Goal: Task Accomplishment & Management: Manage account settings

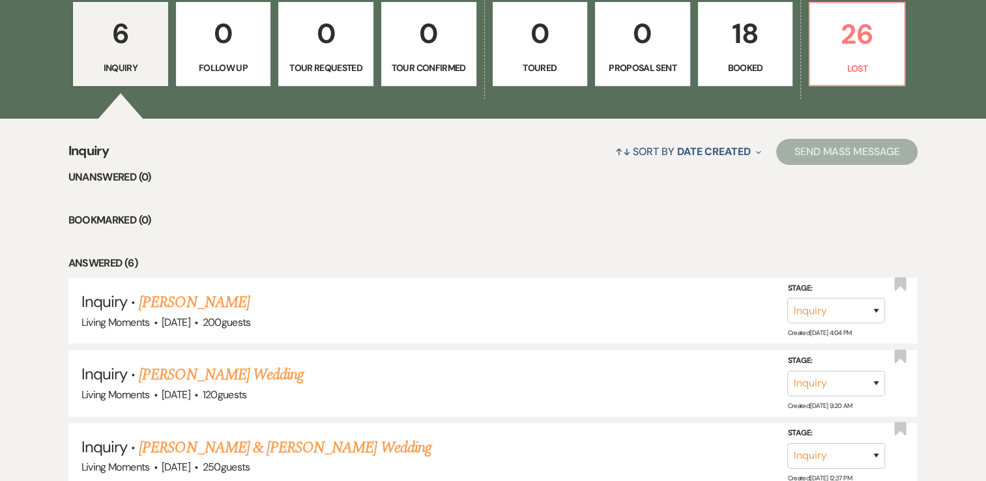
scroll to position [391, 0]
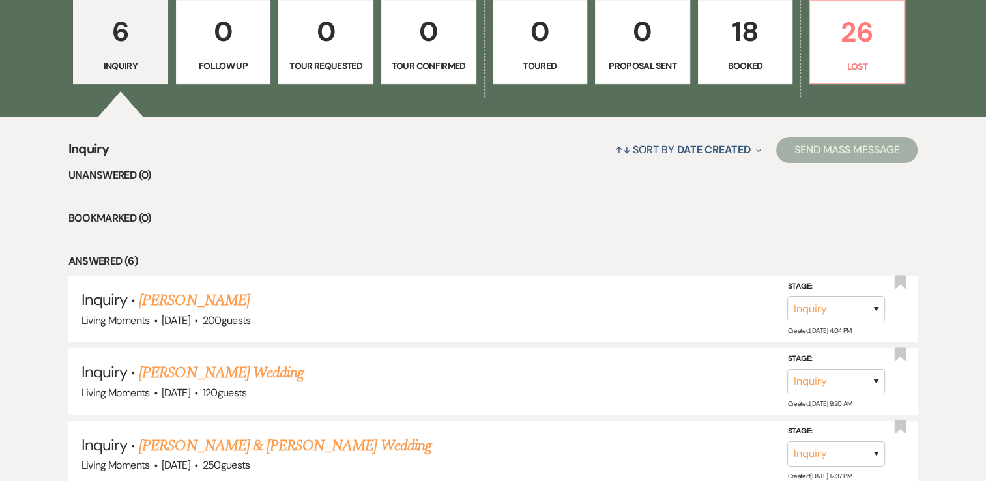
click at [726, 63] on p "Booked" at bounding box center [745, 66] width 78 height 14
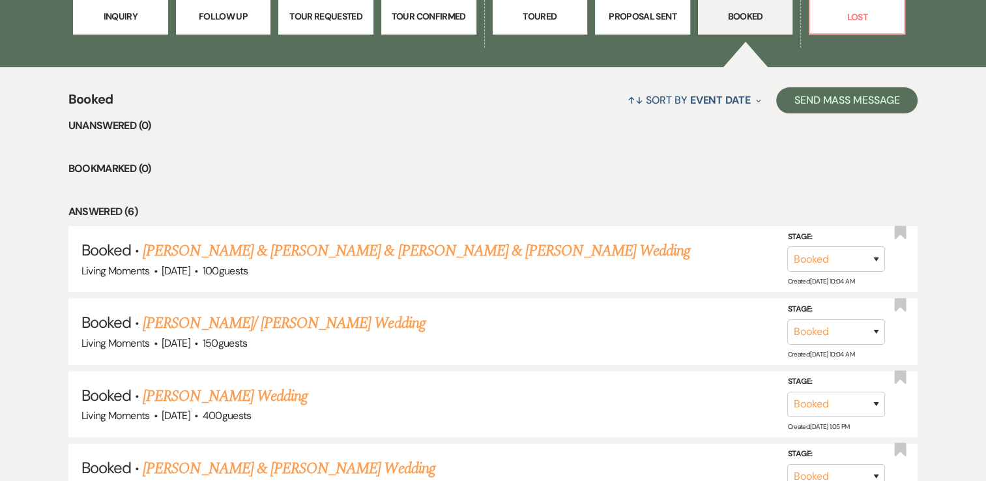
scroll to position [443, 0]
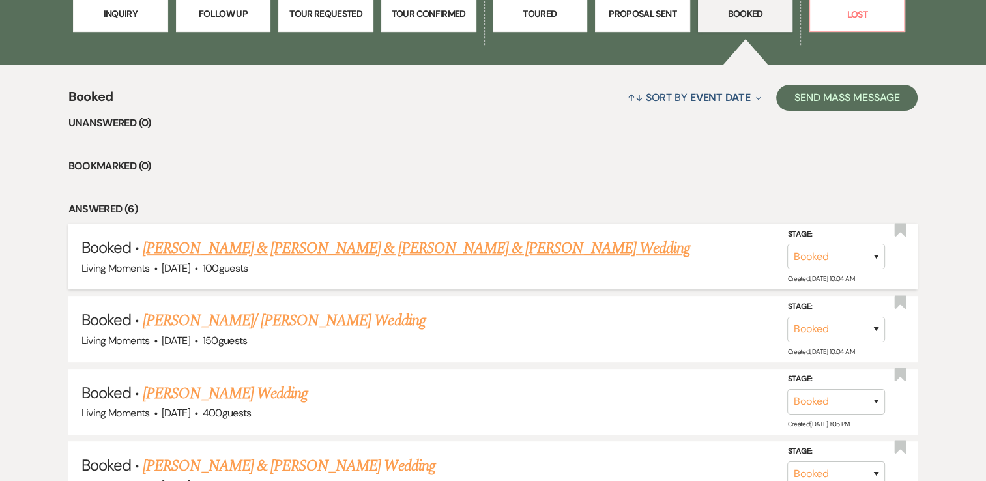
click at [490, 248] on link "[PERSON_NAME] & [PERSON_NAME] & [PERSON_NAME] & [PERSON_NAME] Wedding" at bounding box center [416, 247] width 547 height 23
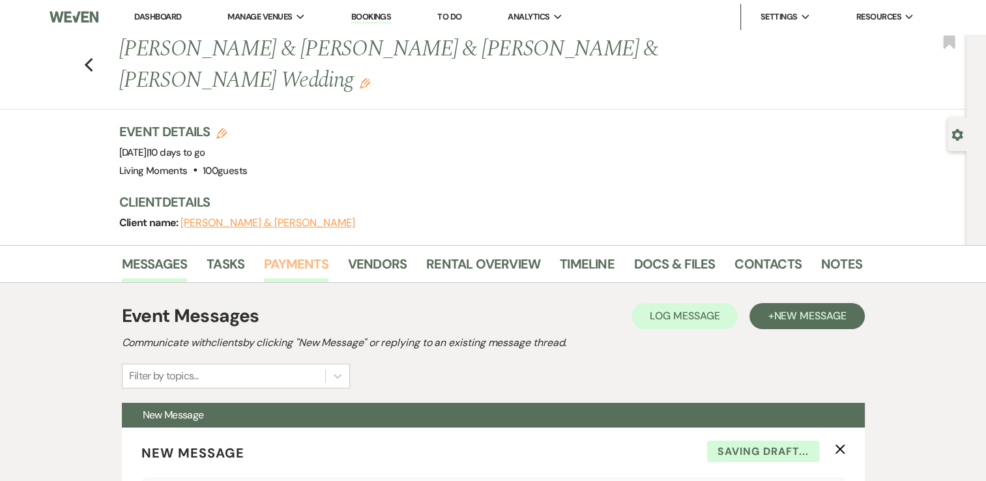
click at [317, 273] on link "Payments" at bounding box center [296, 267] width 64 height 29
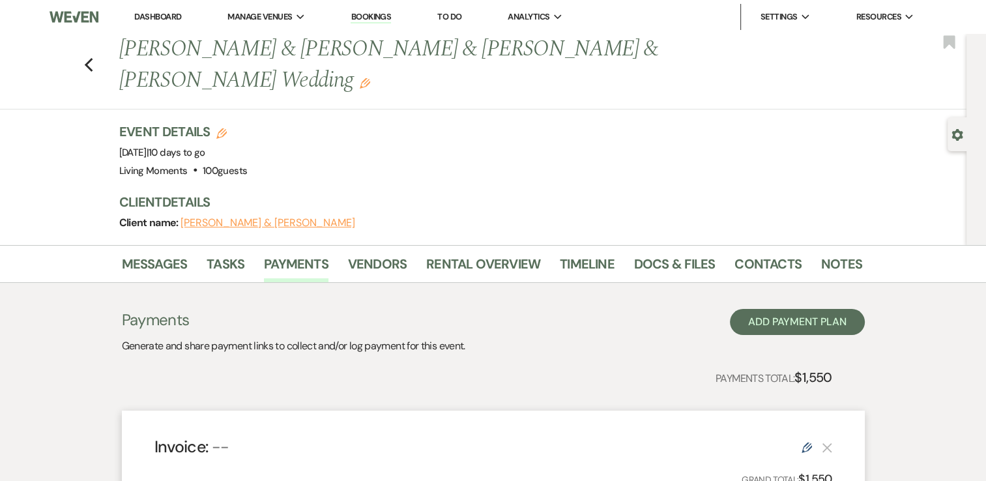
click at [472, 317] on div "Payments Generate and share payment links to collect and/or log payment for thi…" at bounding box center [493, 331] width 743 height 45
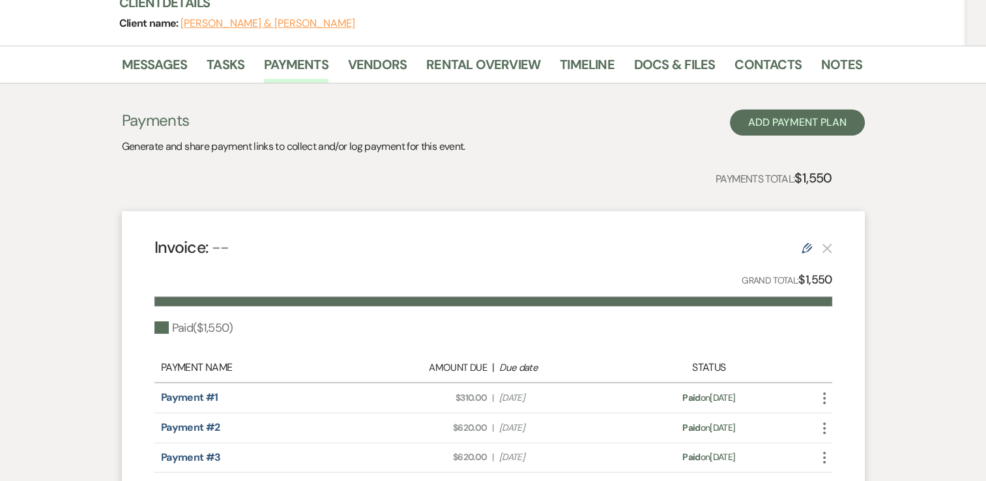
scroll to position [182, 0]
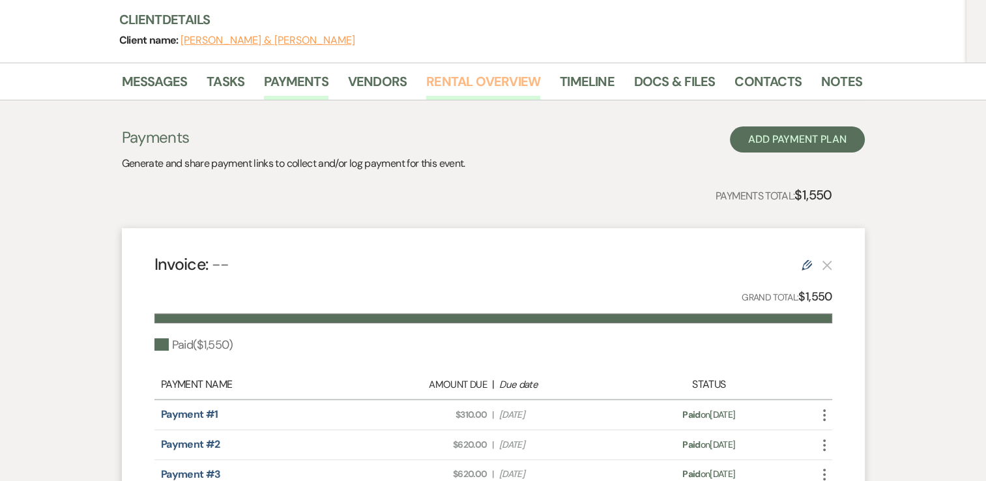
click at [461, 78] on link "Rental Overview" at bounding box center [483, 85] width 114 height 29
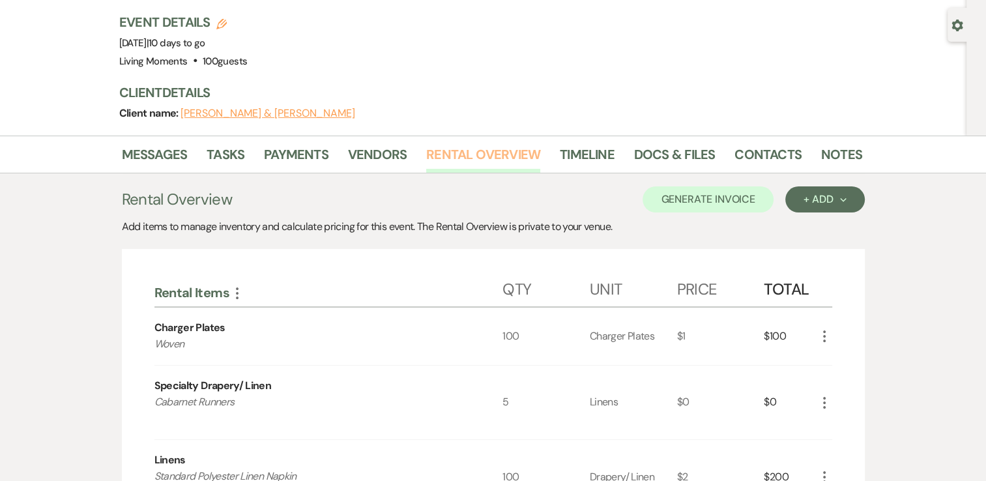
scroll to position [88, 0]
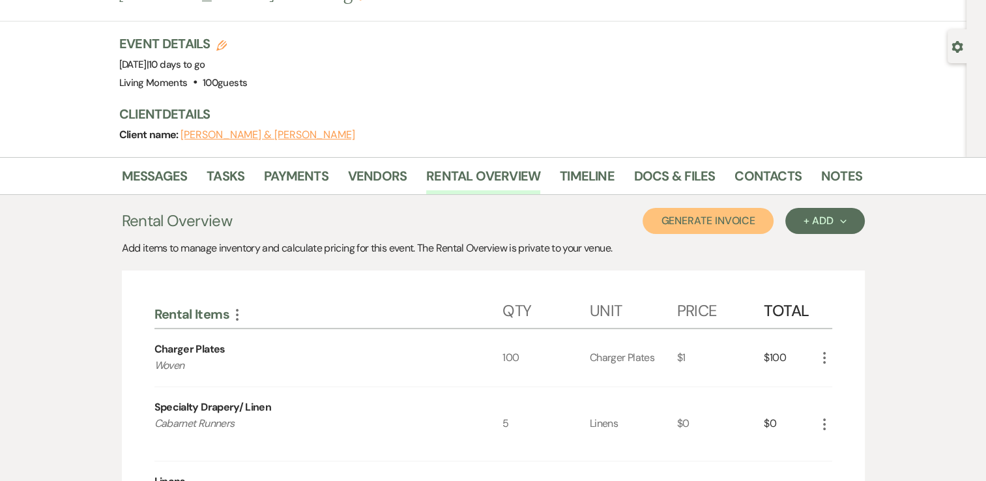
click at [701, 231] on button "Generate Invoice" at bounding box center [707, 221] width 131 height 26
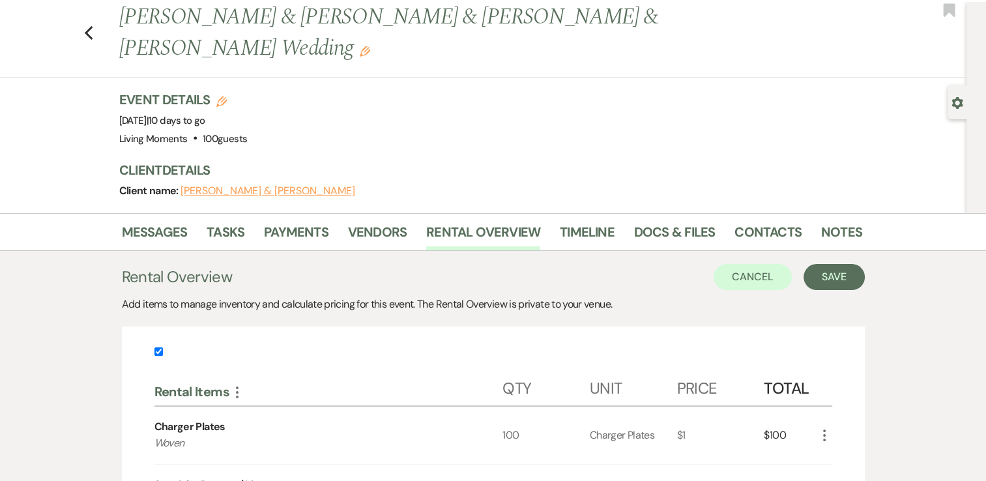
scroll to position [31, 0]
click at [848, 280] on button "Save" at bounding box center [833, 278] width 61 height 26
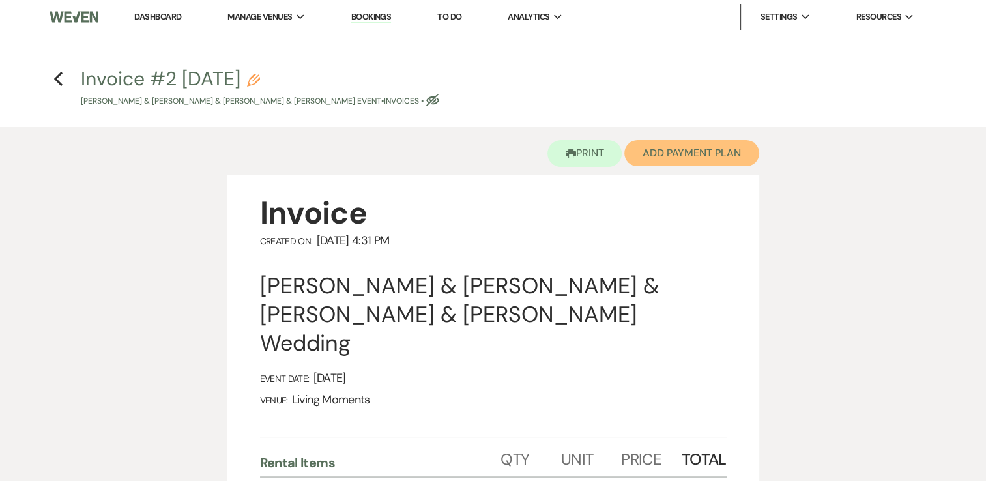
click at [723, 153] on button "Add Payment Plan" at bounding box center [691, 153] width 135 height 26
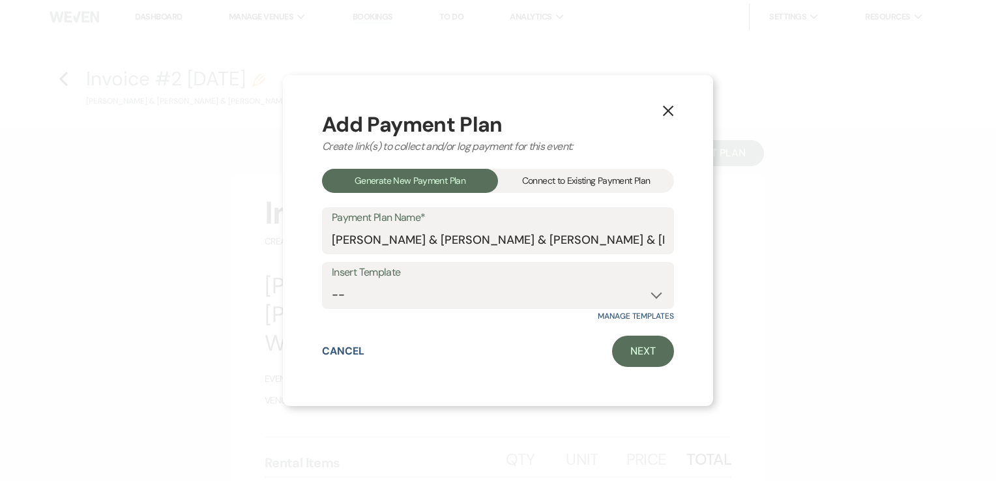
click at [603, 185] on div "Connect to Existing Payment Plan" at bounding box center [586, 181] width 176 height 24
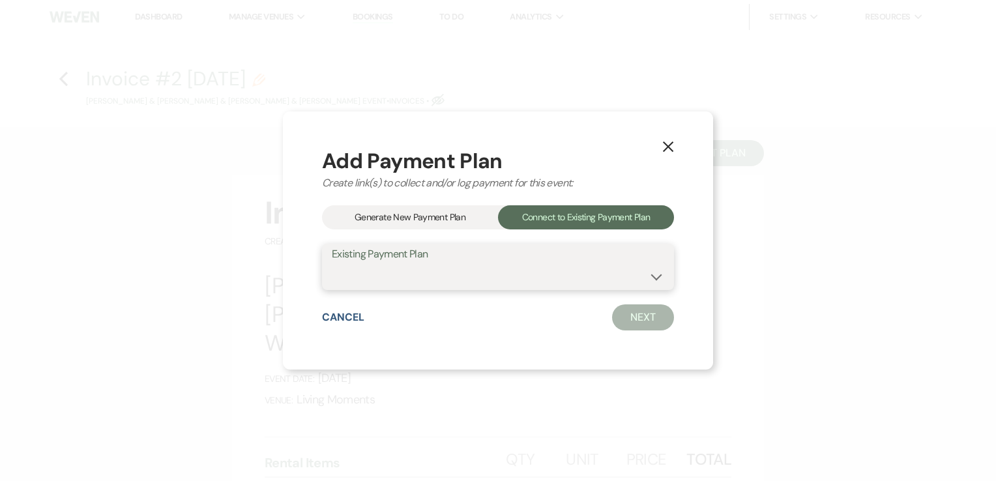
click at [559, 267] on select "[PERSON_NAME] & [PERSON_NAME] Payment Plan #1" at bounding box center [498, 275] width 332 height 25
select select "23622"
click at [332, 263] on select "[PERSON_NAME] & [PERSON_NAME] Payment Plan #1" at bounding box center [498, 275] width 332 height 25
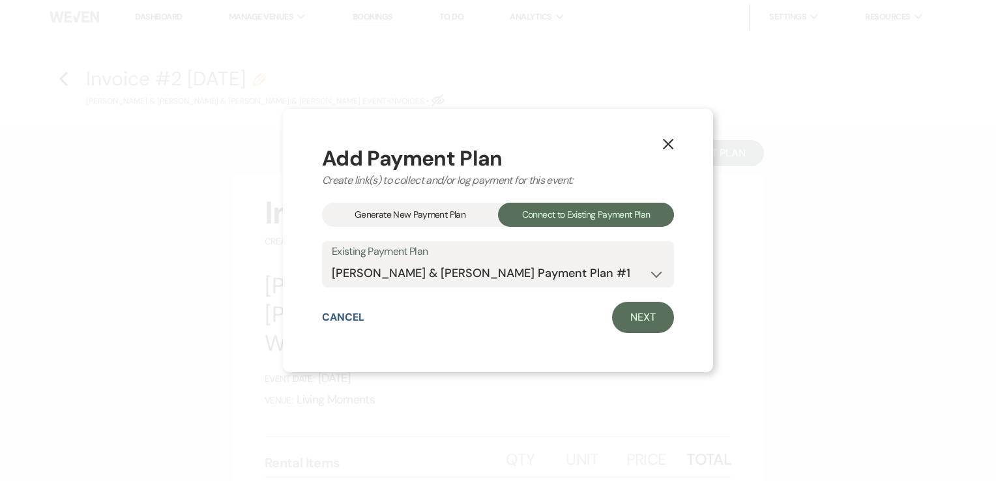
click at [454, 218] on div "Generate New Payment Plan" at bounding box center [410, 215] width 176 height 24
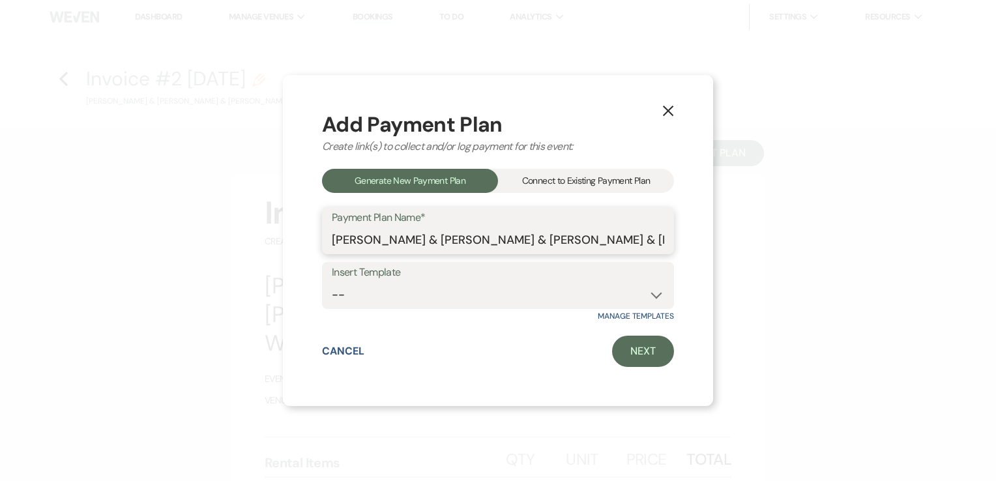
click at [561, 246] on input "[PERSON_NAME] & [PERSON_NAME] & [PERSON_NAME] & [PERSON_NAME] Payment Plan #2" at bounding box center [498, 239] width 332 height 25
click at [329, 243] on div "Payment Plan Name* [PERSON_NAME] & [PERSON_NAME] & [PERSON_NAME] & [PERSON_NAME…" at bounding box center [498, 230] width 352 height 47
drag, startPoint x: 333, startPoint y: 241, endPoint x: 741, endPoint y: 282, distance: 409.9
click at [741, 282] on div "X Add Payment Plan Create link(s) to collect and/or log payment for this event:…" at bounding box center [498, 240] width 996 height 481
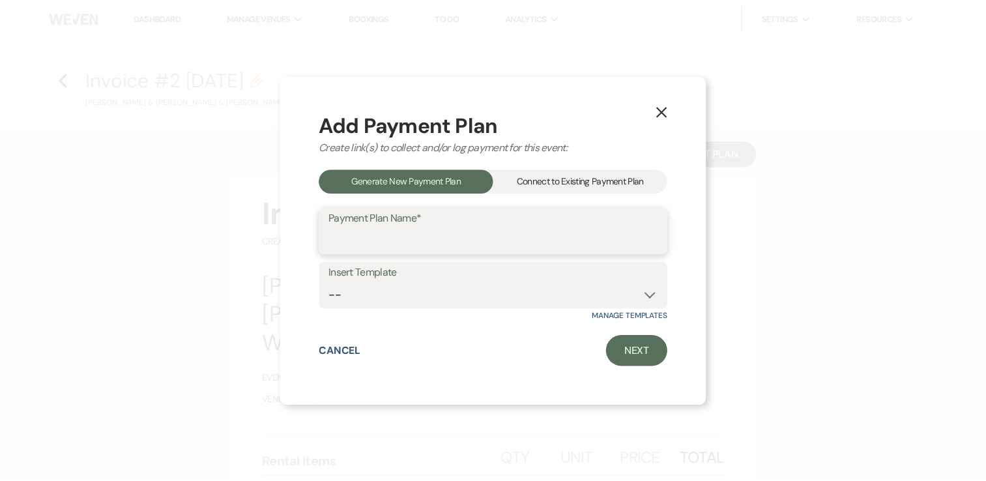
scroll to position [0, 0]
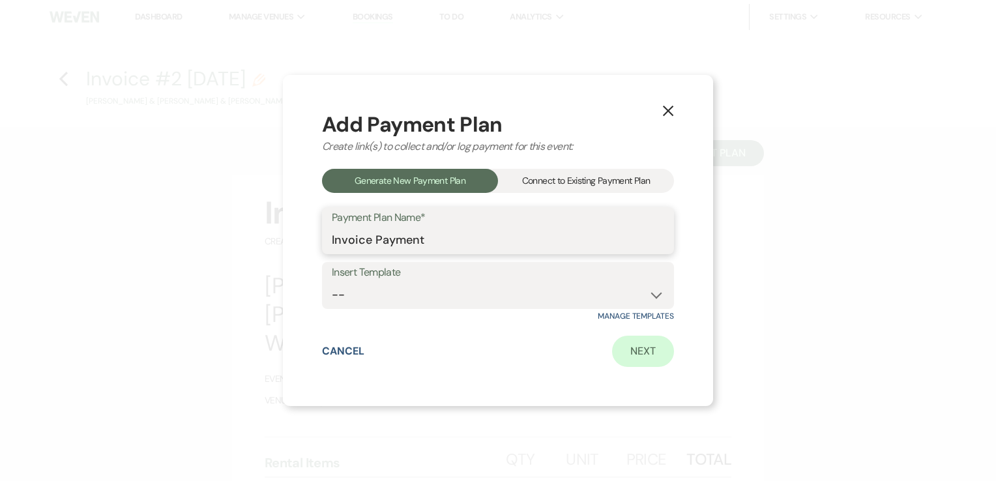
type input "Invoice Payment"
click at [649, 350] on link "Next" at bounding box center [643, 351] width 62 height 31
select select "29966"
select select "1"
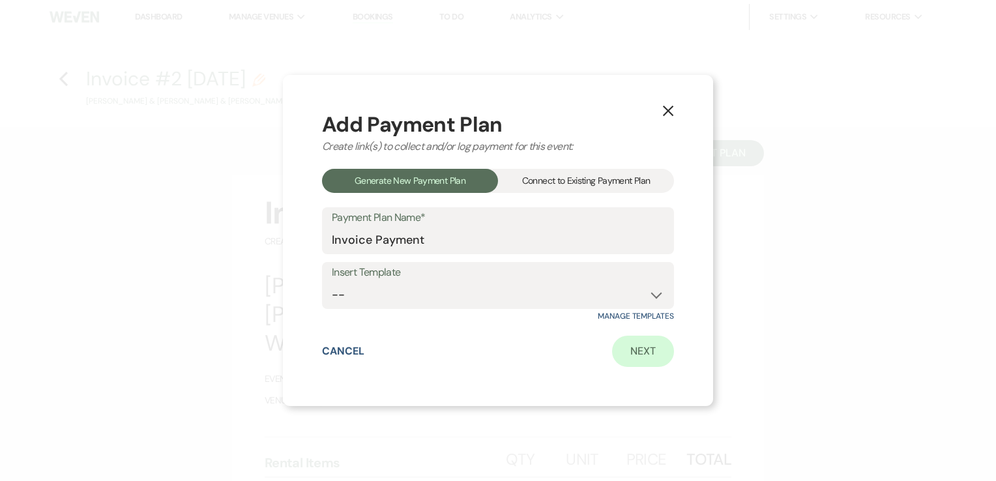
select select "true"
select select "1"
select select "true"
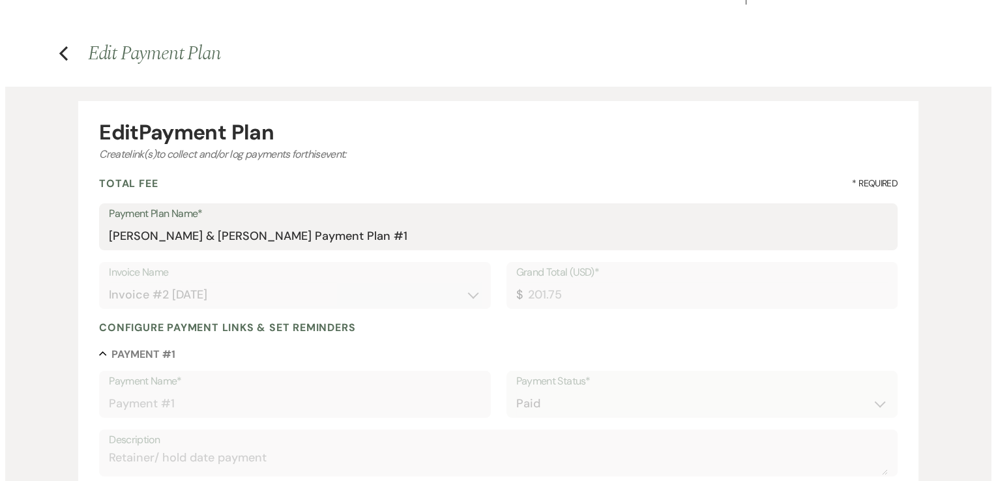
scroll to position [14, 0]
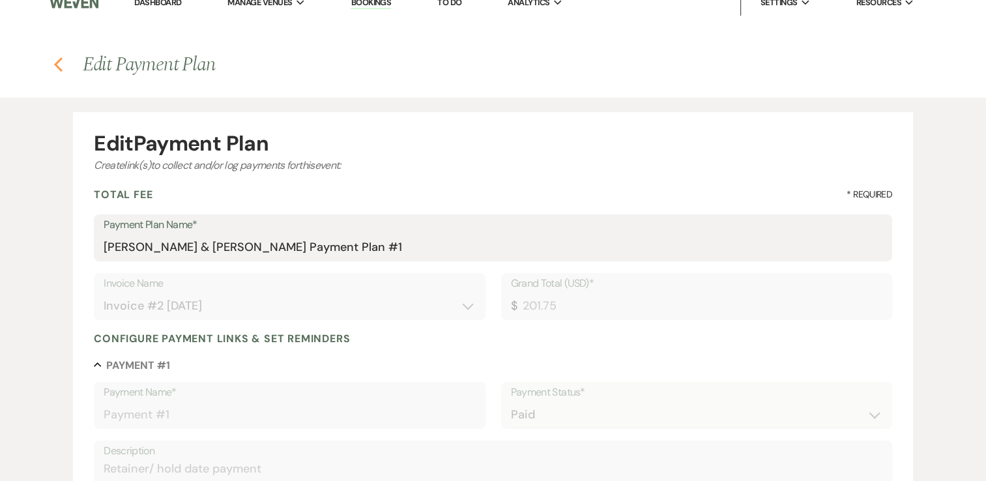
click at [60, 63] on icon "Previous" at bounding box center [58, 65] width 10 height 16
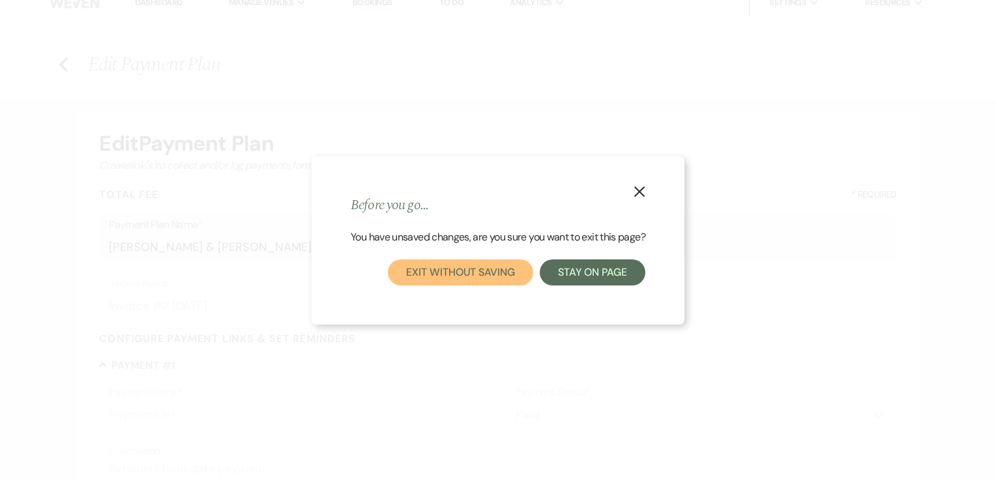
click at [450, 269] on button "Exit without saving" at bounding box center [460, 272] width 145 height 26
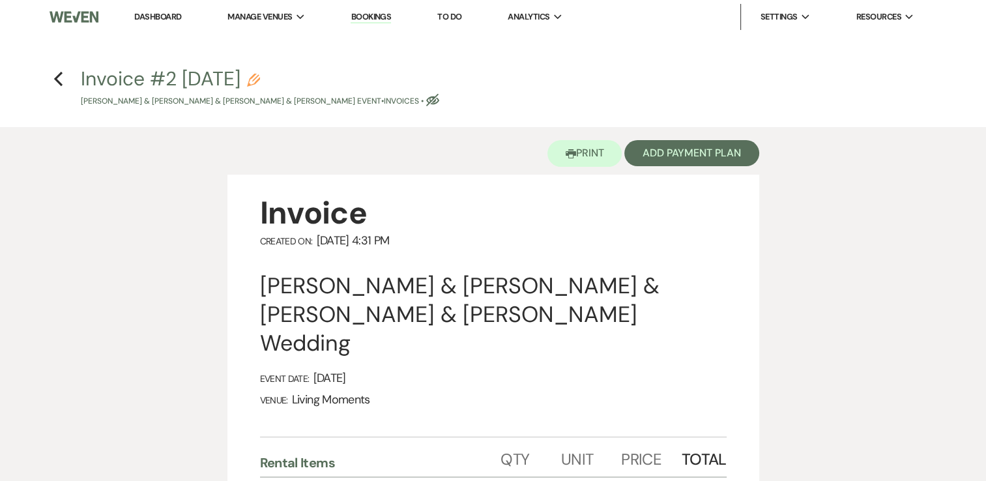
click at [260, 79] on icon "Pencil" at bounding box center [253, 80] width 13 height 13
select select "22"
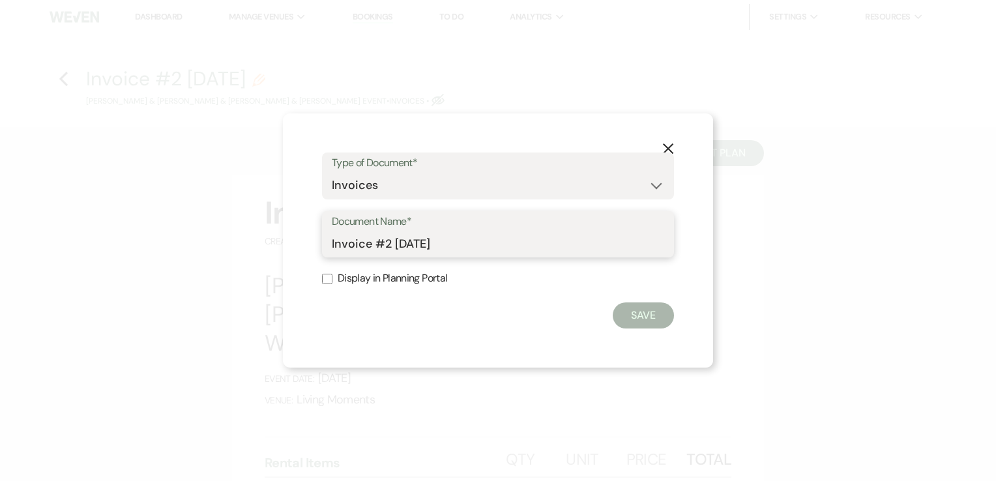
click at [516, 245] on input "Invoice #2 [DATE]" at bounding box center [498, 243] width 332 height 25
type input "Invoice"
click at [392, 273] on label "Display in Planning Portal" at bounding box center [498, 278] width 352 height 19
click at [332, 274] on input "Display in Planning Portal" at bounding box center [327, 279] width 10 height 10
checkbox input "true"
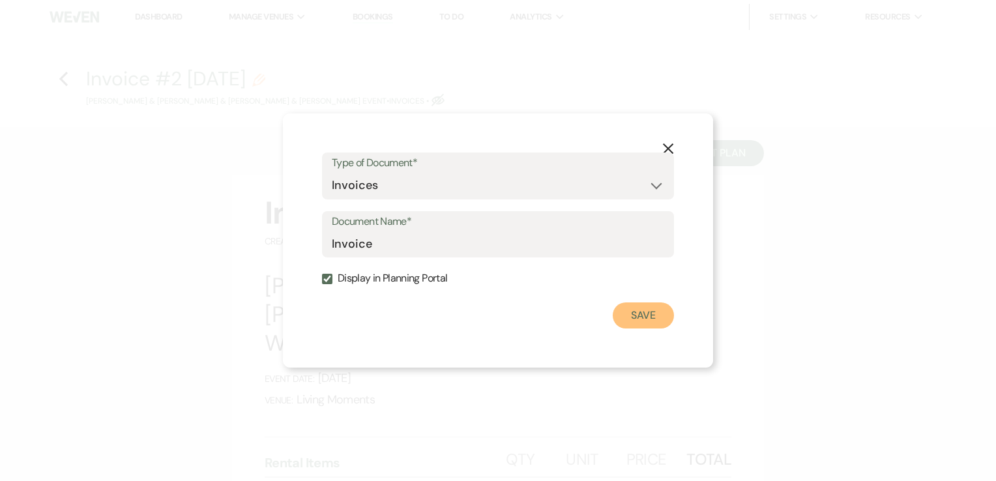
click at [631, 319] on button "Save" at bounding box center [642, 315] width 61 height 26
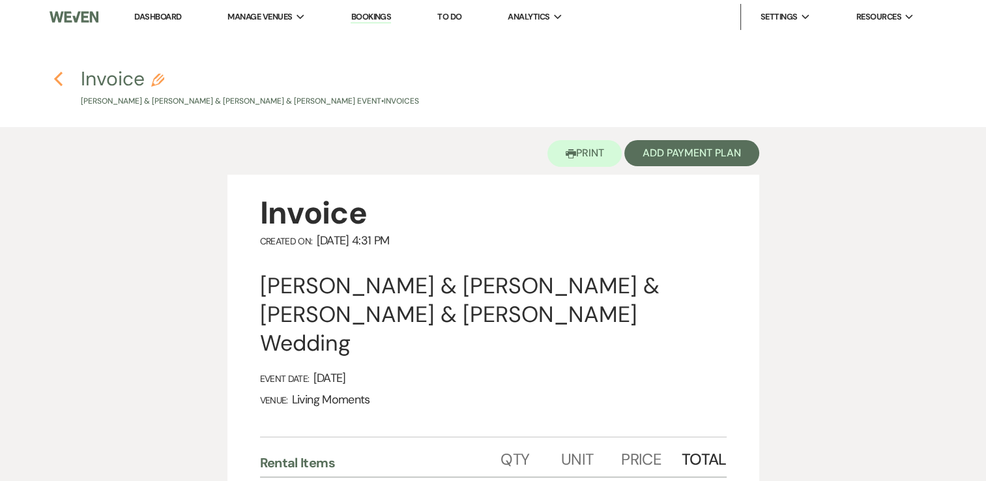
click at [60, 79] on icon "Previous" at bounding box center [58, 79] width 10 height 16
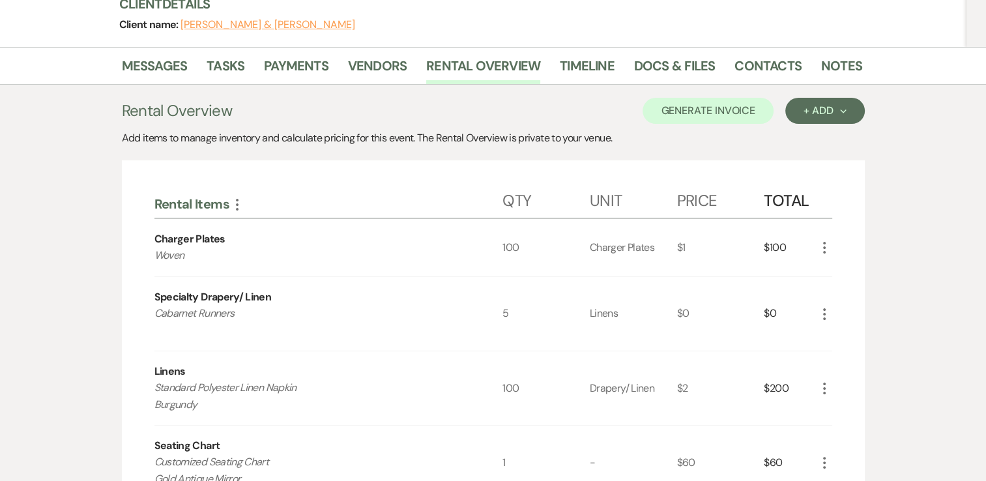
scroll to position [173, 0]
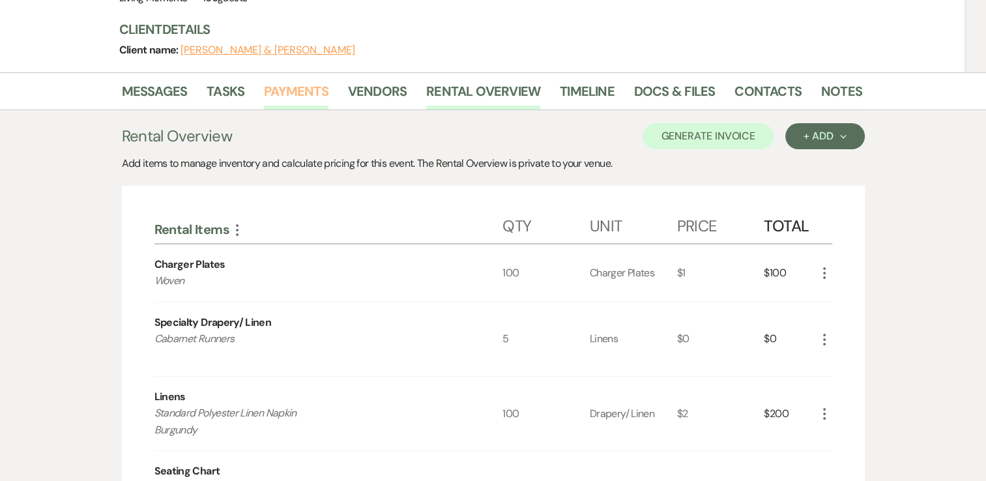
click at [300, 98] on link "Payments" at bounding box center [296, 95] width 64 height 29
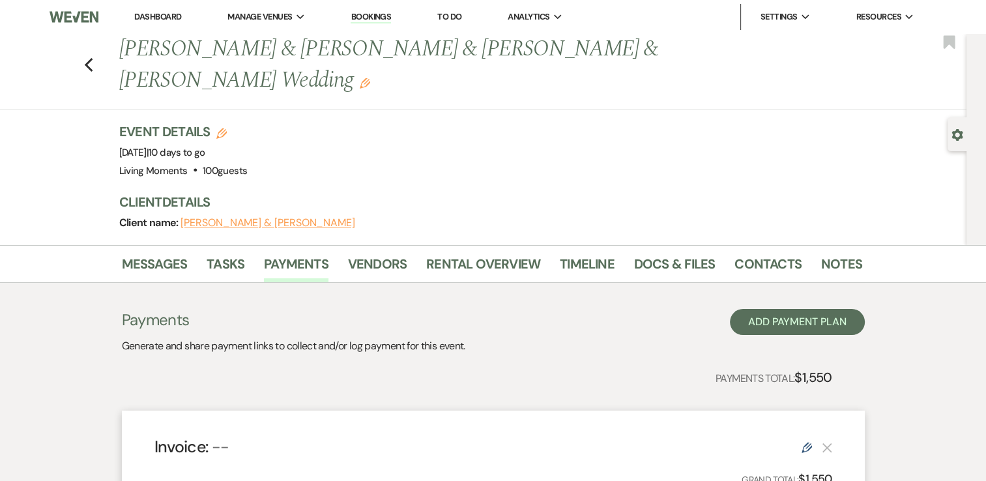
click at [575, 351] on div "Payments Generate and share payment links to collect and/or log payment for thi…" at bounding box center [493, 331] width 743 height 45
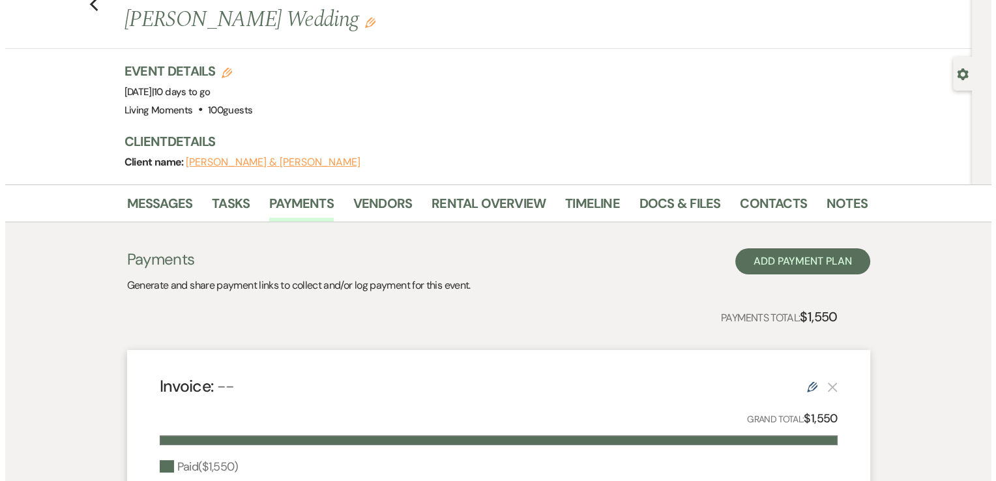
scroll to position [60, 0]
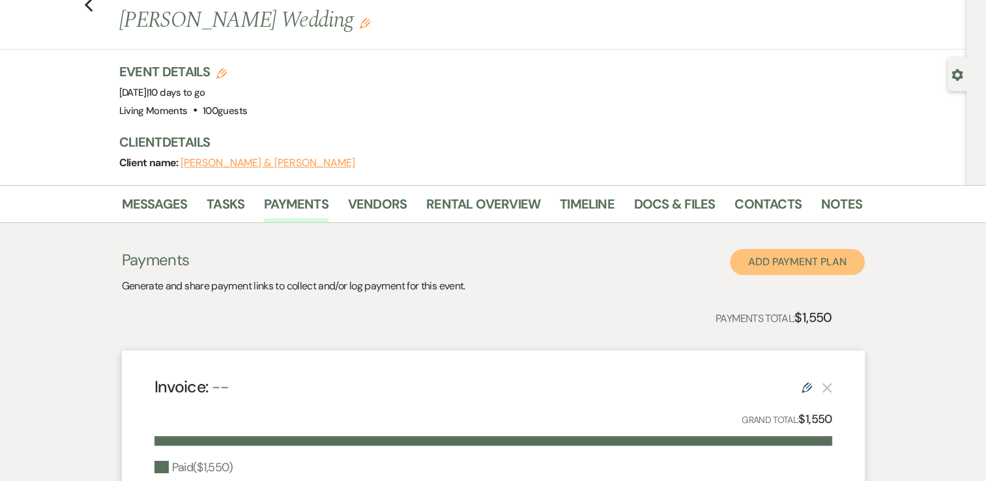
click at [803, 262] on button "Add Payment Plan" at bounding box center [797, 262] width 135 height 26
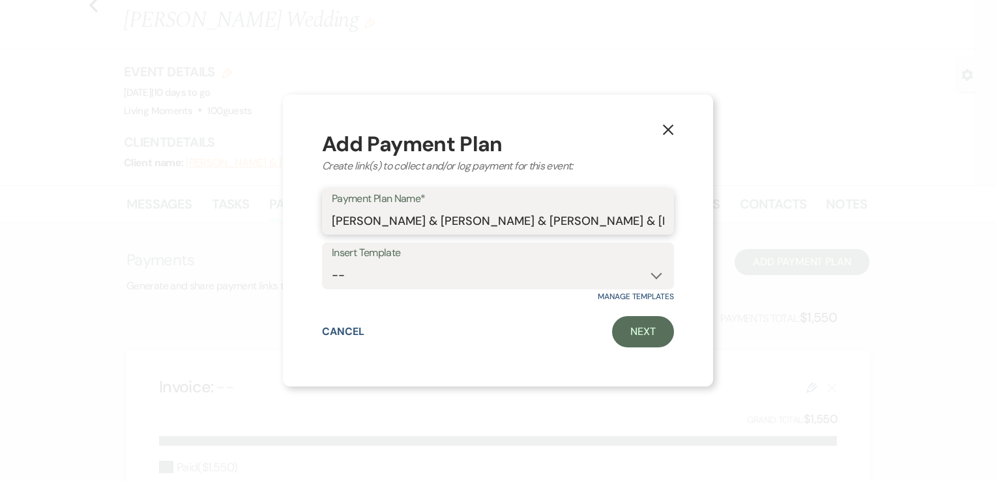
scroll to position [0, 114]
drag, startPoint x: 333, startPoint y: 220, endPoint x: 834, endPoint y: 297, distance: 506.9
click at [834, 297] on div "X Add Payment Plan Create link(s) to collect and/or log payment for this event:…" at bounding box center [498, 240] width 996 height 481
type input "Rental Invoice"
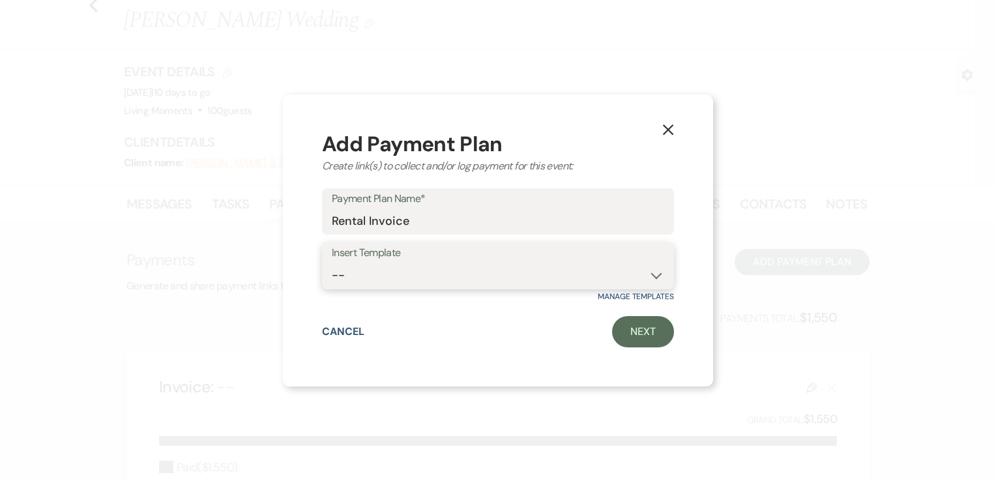
click at [614, 275] on select "--" at bounding box center [498, 275] width 332 height 25
click at [641, 326] on link "Next" at bounding box center [643, 331] width 62 height 31
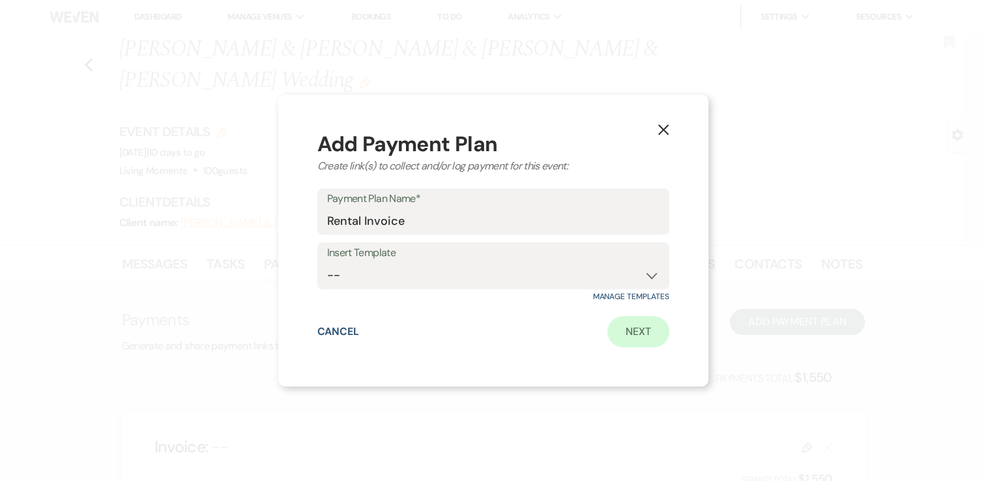
select select "2"
select select "percentage"
select select "true"
select select "client"
select select "weeks"
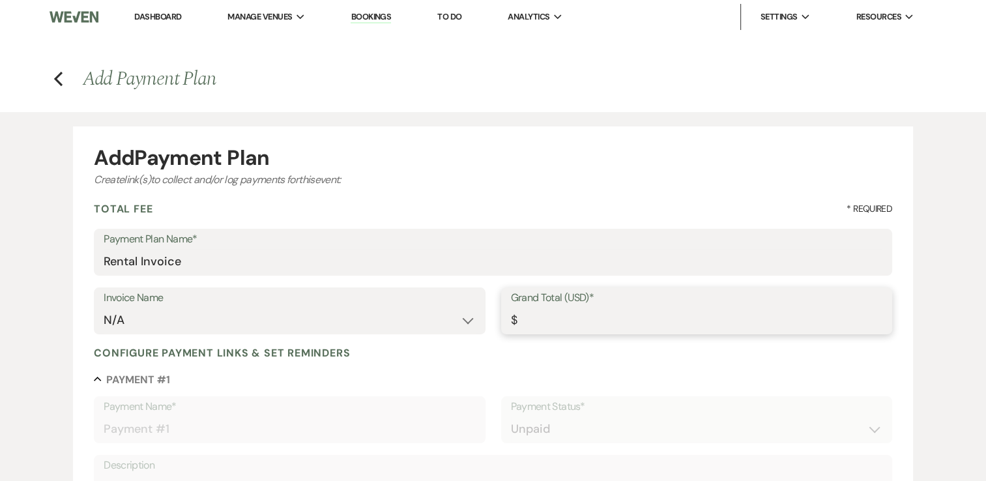
click at [556, 311] on input "Grand Total (USD)*" at bounding box center [696, 320] width 371 height 25
type input "2"
type input "2.00"
type input "20"
type input "20.00"
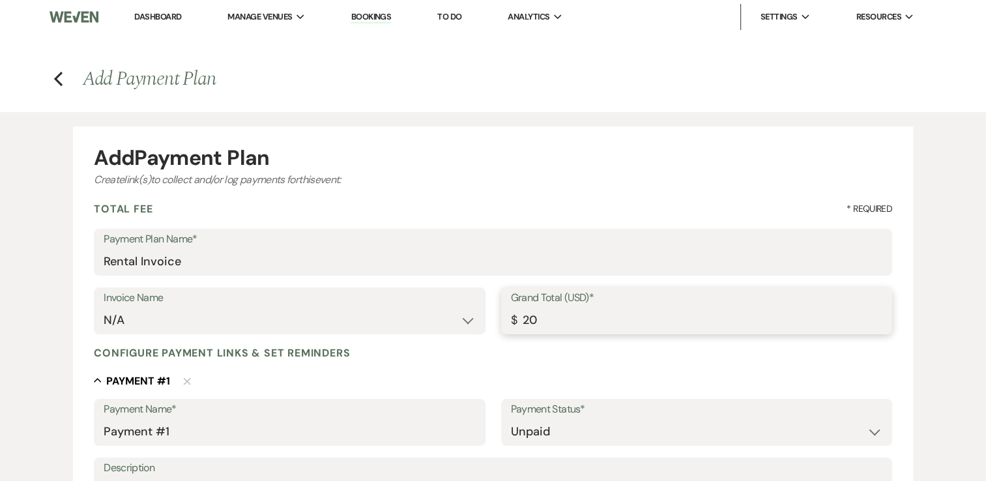
type input "201"
type input "201.00"
type input "201.7"
type input "201.70"
type input "201.75"
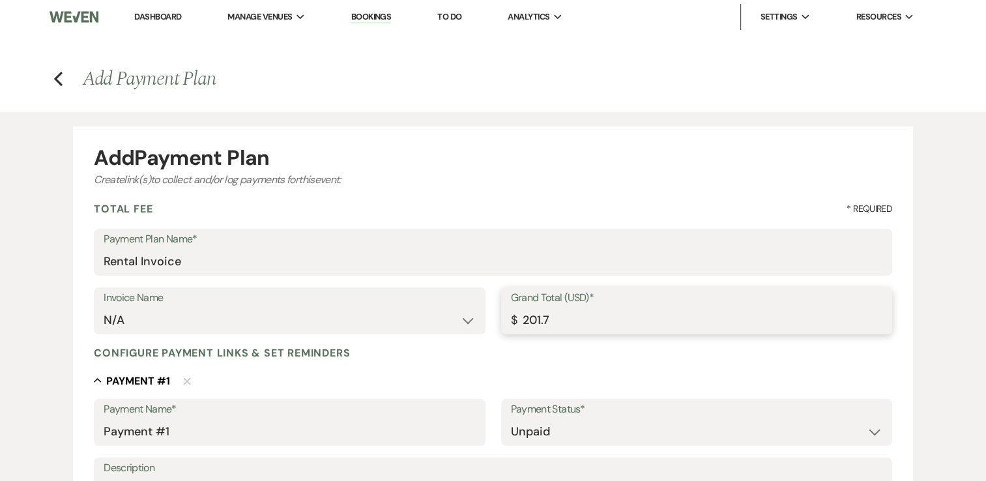
type input "201.75"
click at [418, 326] on select "N/A Rentals Invoice Invoice" at bounding box center [289, 320] width 371 height 25
select select "29787"
click at [104, 308] on select "N/A Rentals Invoice Invoice" at bounding box center [289, 320] width 371 height 25
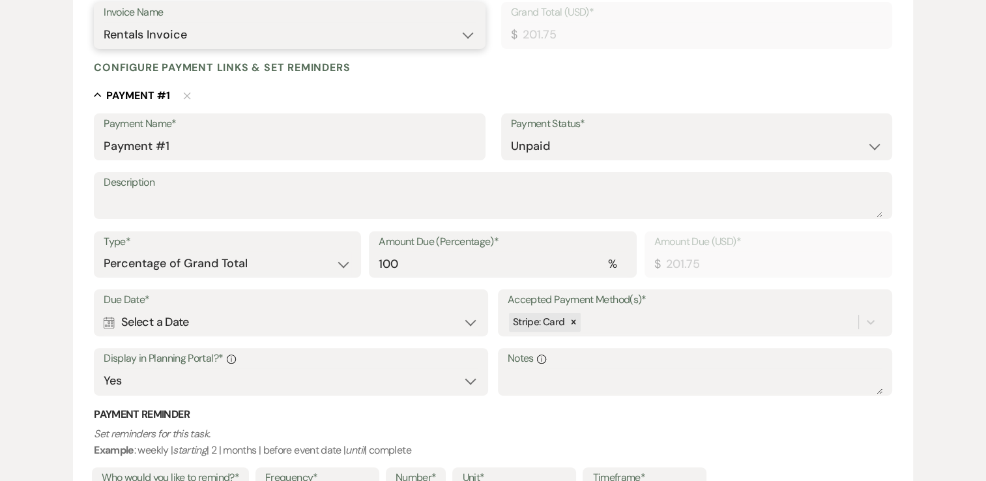
scroll to position [294, 0]
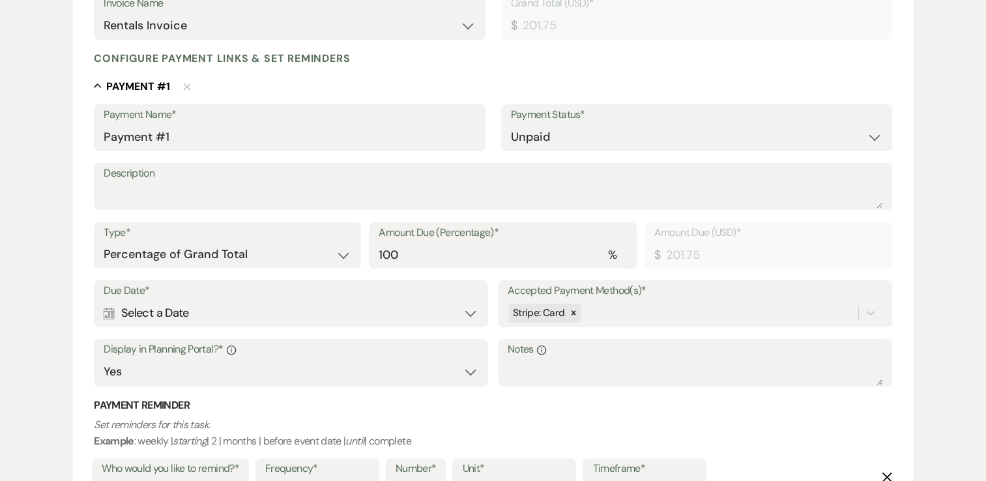
click at [472, 317] on div "Calendar Select a Date Expand" at bounding box center [291, 312] width 375 height 25
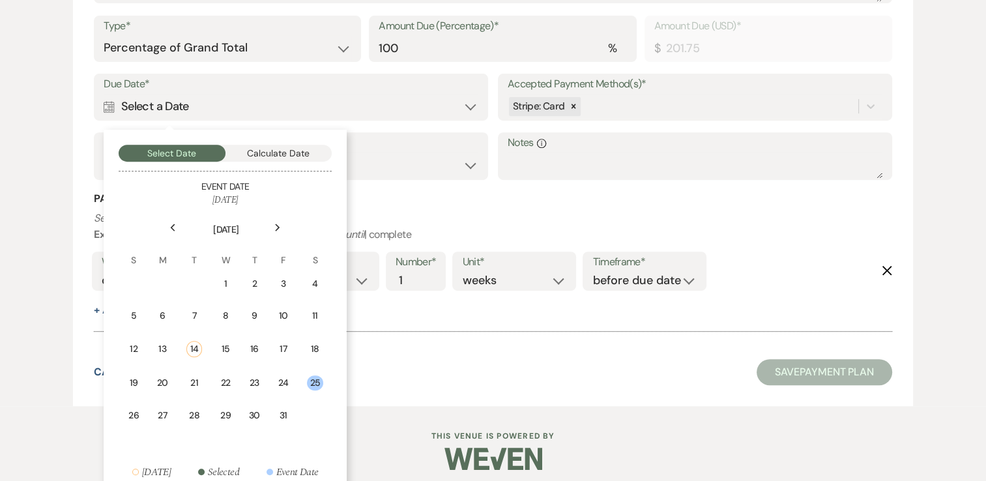
scroll to position [503, 0]
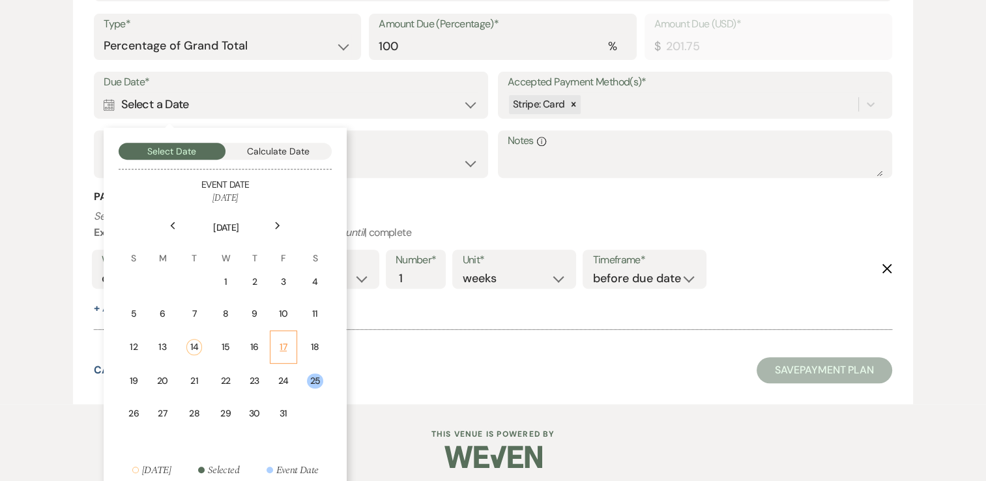
click at [282, 343] on div "17" at bounding box center [283, 347] width 10 height 14
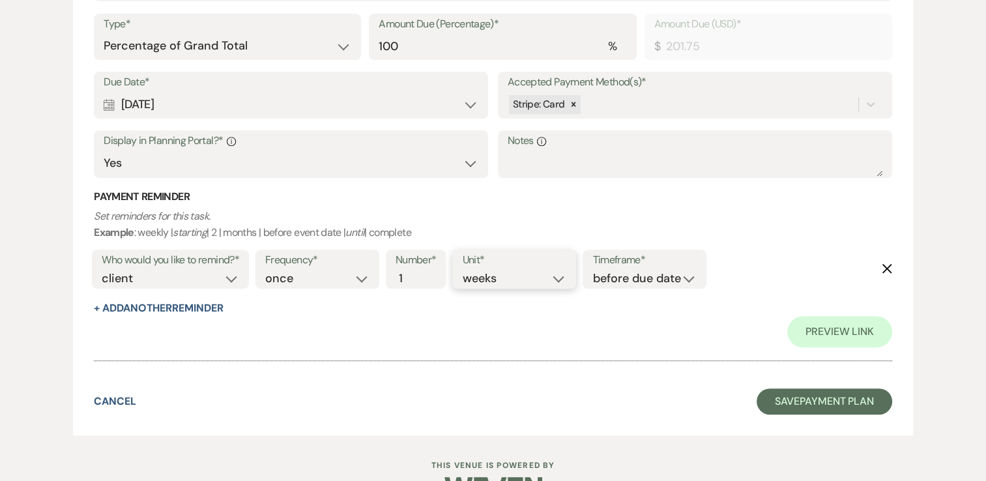
click at [563, 278] on select "days weeks months" at bounding box center [514, 279] width 104 height 18
select select "days"
click at [465, 270] on select "days weeks months" at bounding box center [514, 279] width 104 height 18
click at [421, 285] on input "1" at bounding box center [408, 279] width 27 height 18
click at [416, 271] on input "2" at bounding box center [408, 279] width 27 height 18
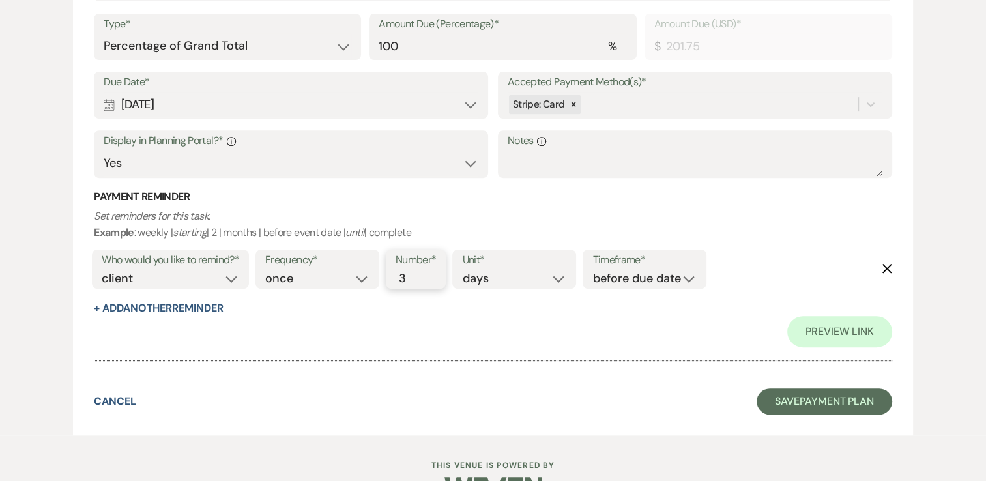
type input "3"
click at [416, 271] on input "3" at bounding box center [408, 279] width 27 height 18
click at [362, 283] on select "once daily weekly monthly" at bounding box center [317, 279] width 104 height 18
click at [859, 403] on button "Save Payment Plan" at bounding box center [824, 401] width 136 height 26
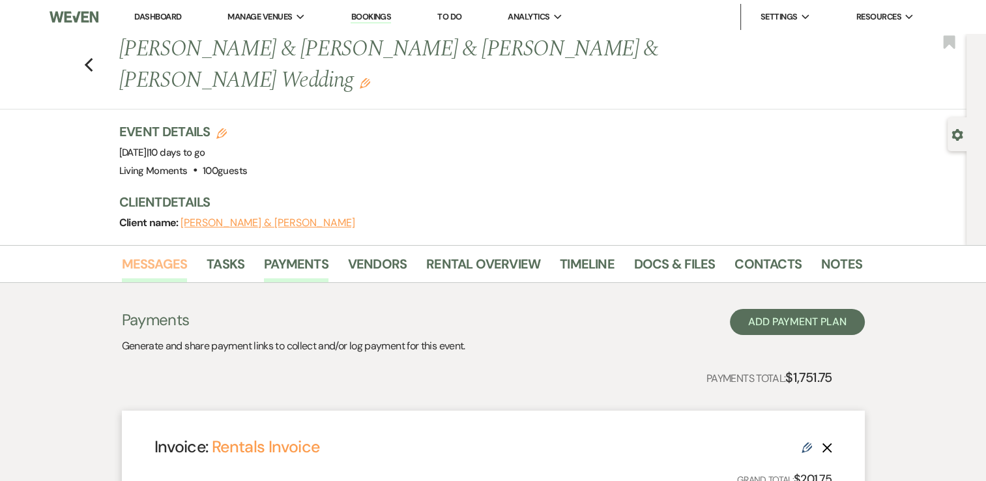
click at [167, 268] on link "Messages" at bounding box center [155, 267] width 66 height 29
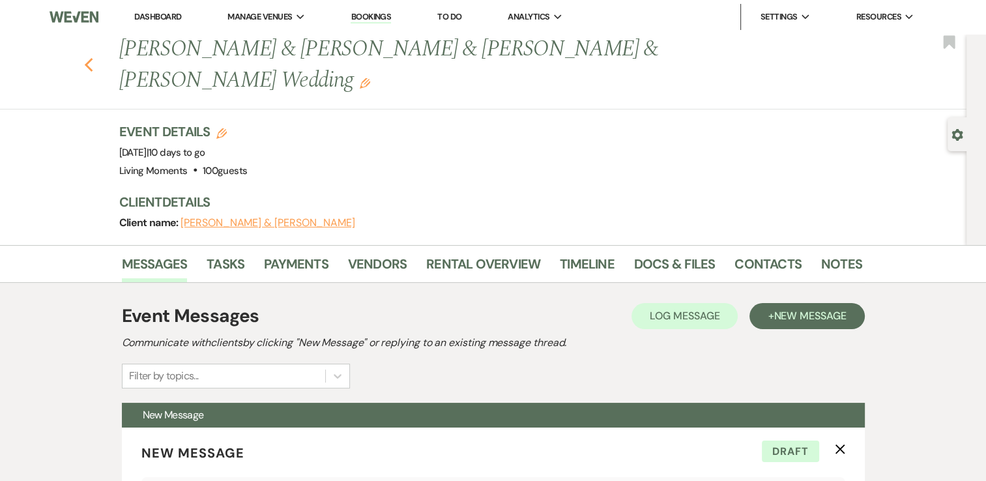
click at [94, 61] on icon "Previous" at bounding box center [89, 65] width 10 height 16
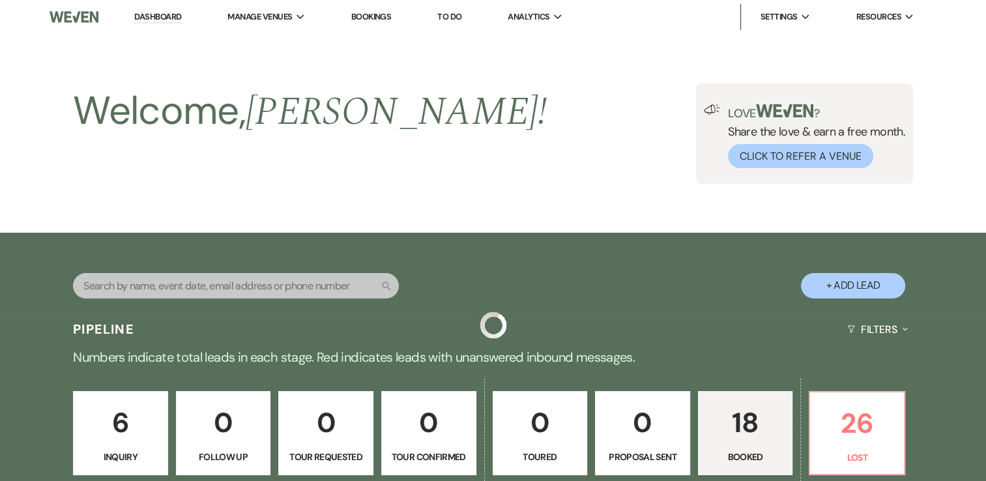
scroll to position [443, 0]
